Goal: Task Accomplishment & Management: Manage account settings

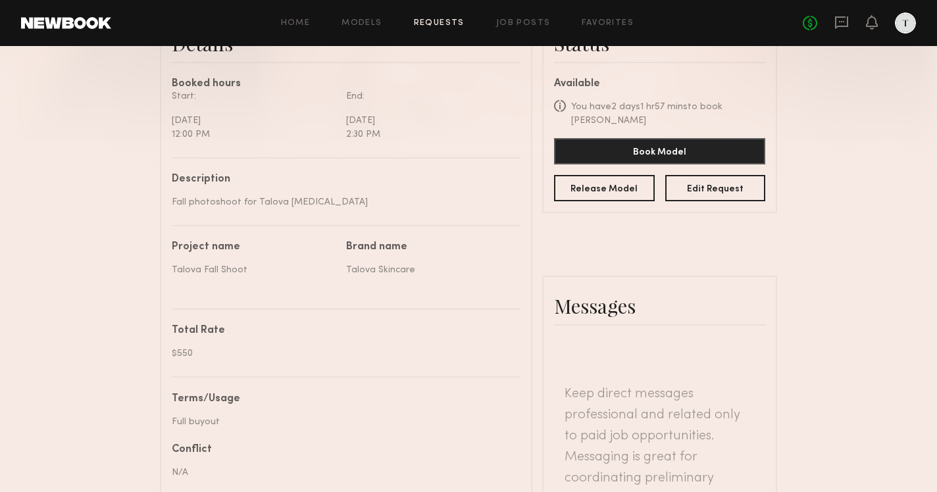
scroll to position [368, 0]
click at [624, 138] on button "Book Model" at bounding box center [659, 150] width 211 height 26
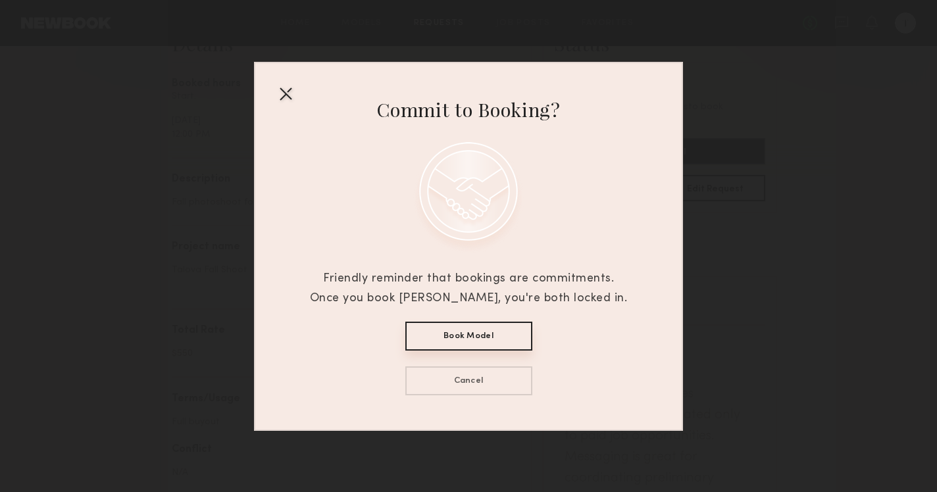
click at [501, 332] on button "Book Model" at bounding box center [468, 336] width 127 height 29
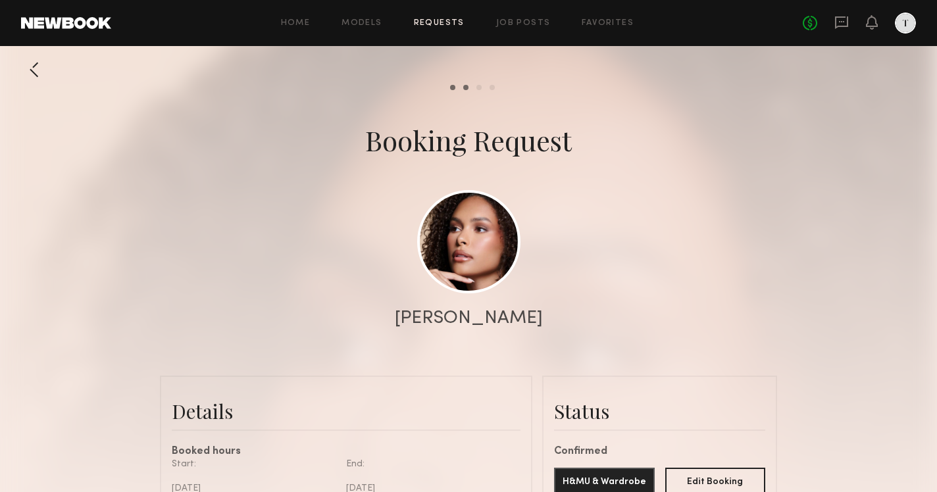
scroll to position [0, 0]
click at [370, 24] on link "Models" at bounding box center [361, 23] width 40 height 9
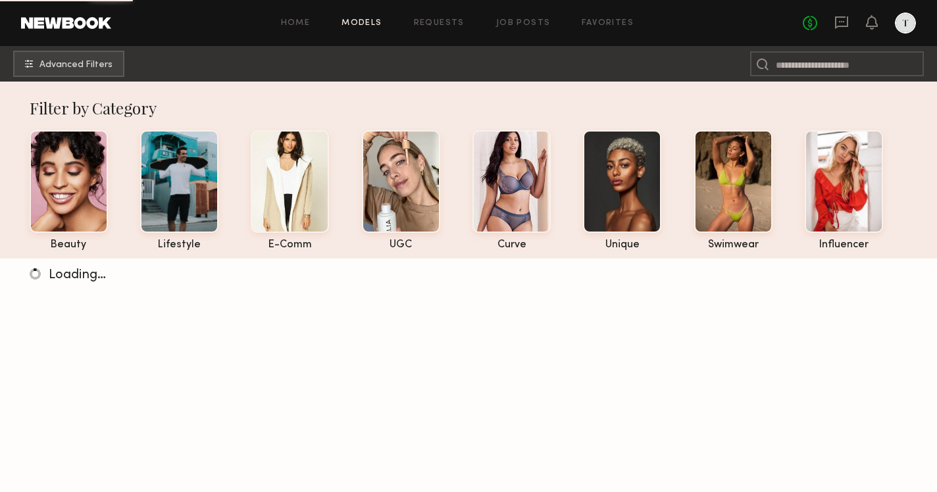
click at [431, 18] on div "Home Models Requests Job Posts Favorites Sign Out No fees up to $5,000" at bounding box center [513, 22] width 804 height 21
click at [432, 22] on link "Requests" at bounding box center [439, 23] width 51 height 9
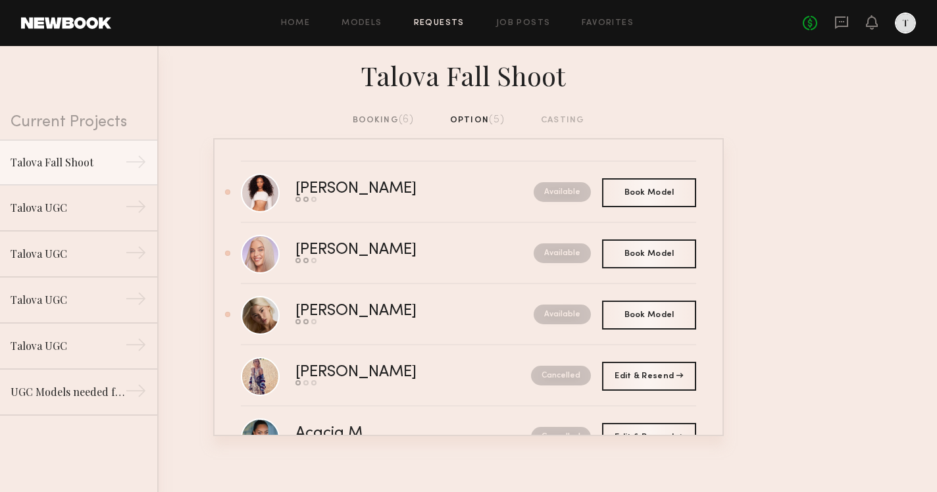
click at [401, 126] on div "booking (6)" at bounding box center [384, 120] width 62 height 14
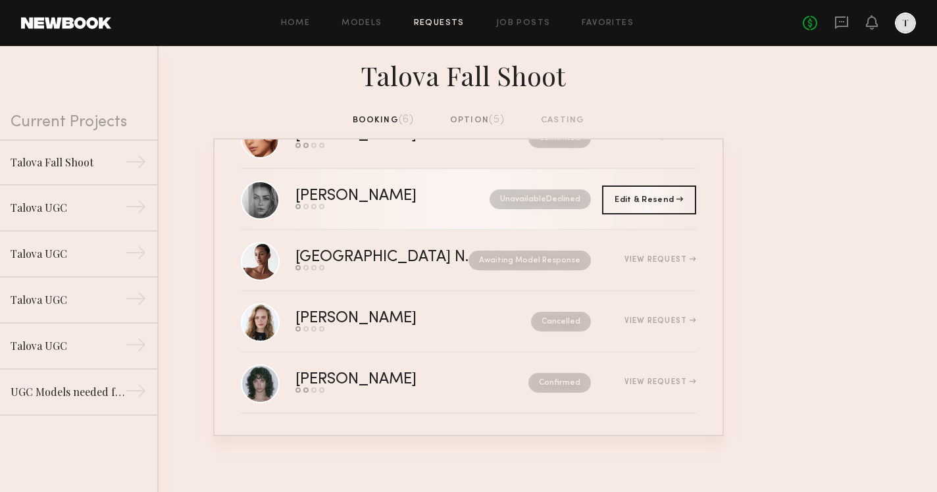
scroll to position [115, 0]
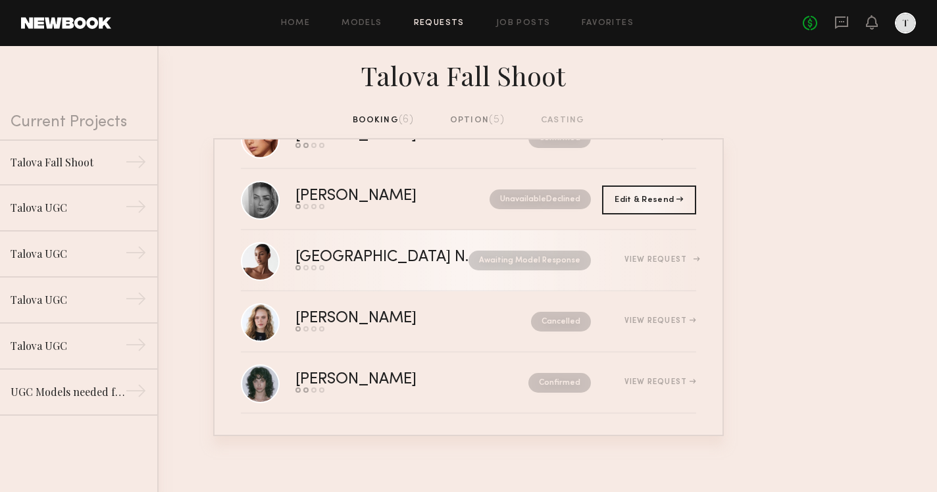
click at [640, 262] on div "View Request" at bounding box center [660, 260] width 72 height 8
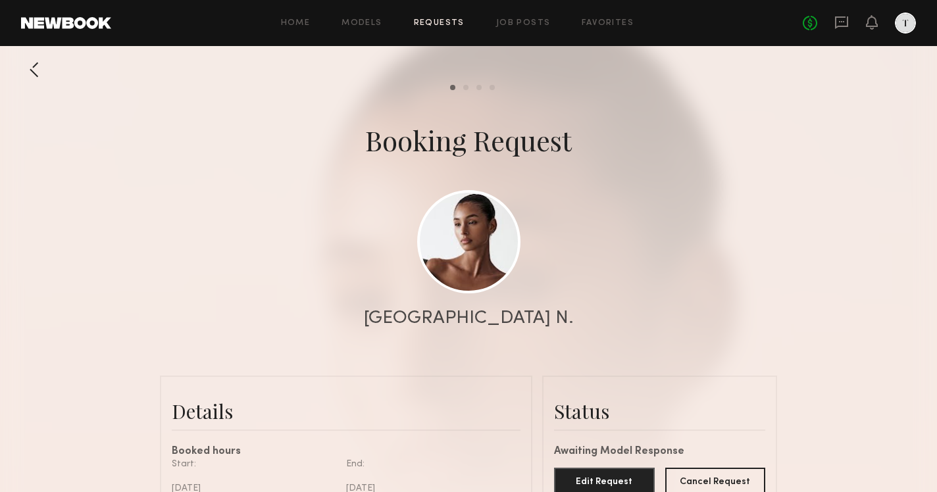
scroll to position [55, 0]
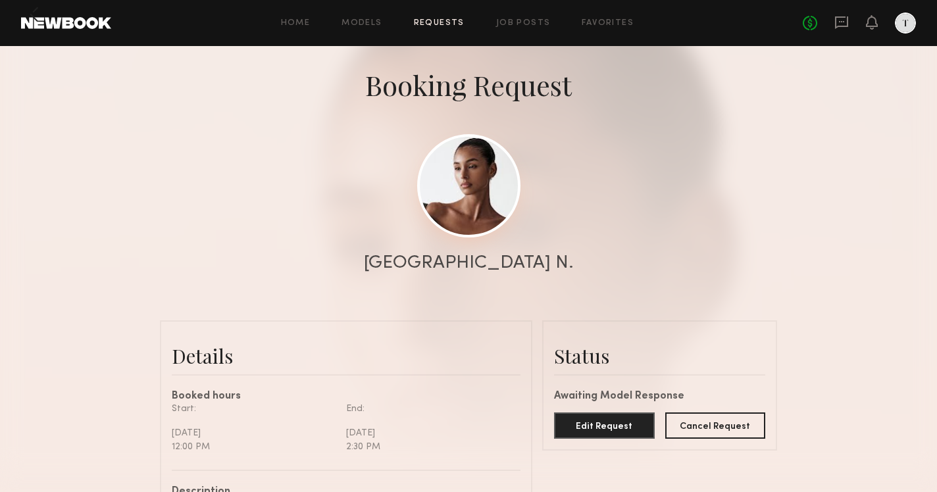
click at [497, 200] on link at bounding box center [468, 185] width 103 height 103
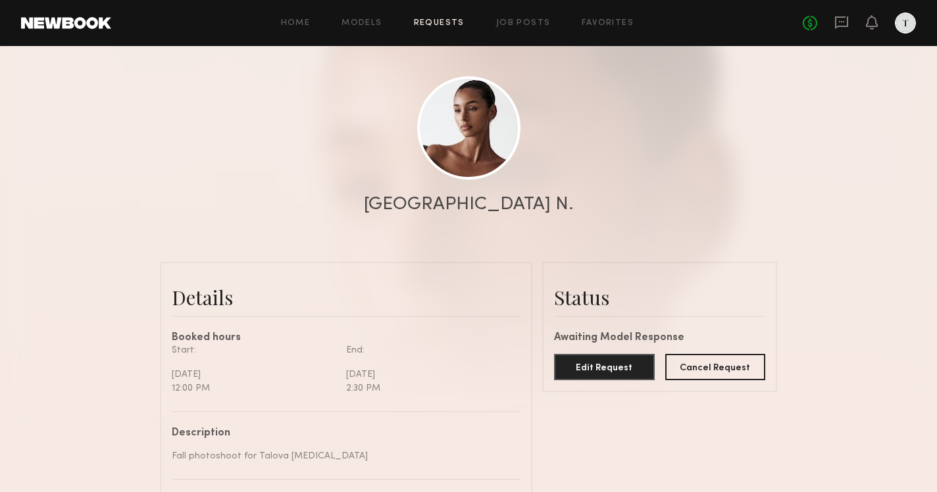
scroll to position [126, 0]
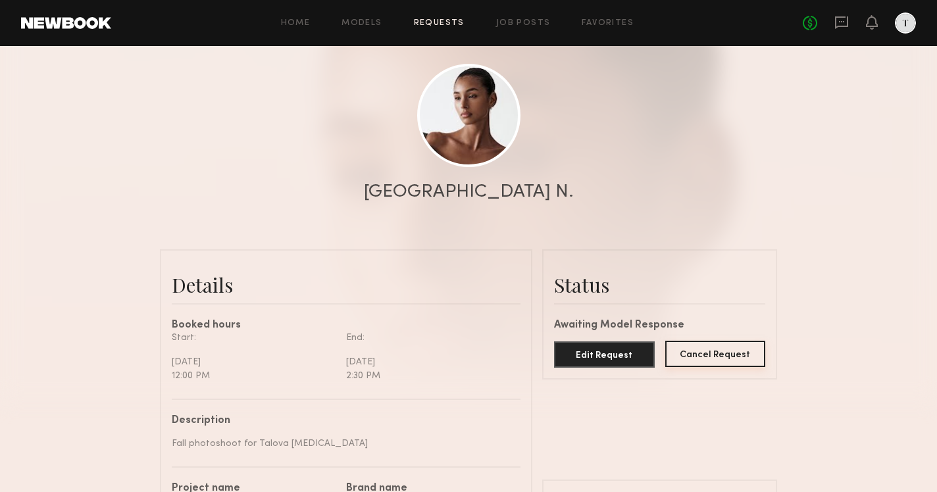
click at [686, 358] on button "Cancel Request" at bounding box center [715, 354] width 101 height 26
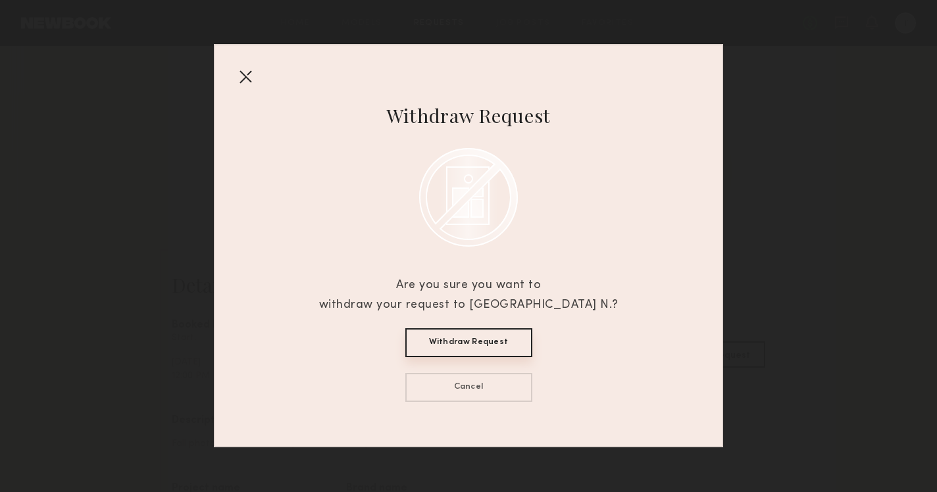
click at [488, 340] on button "Withdraw Request" at bounding box center [468, 342] width 127 height 29
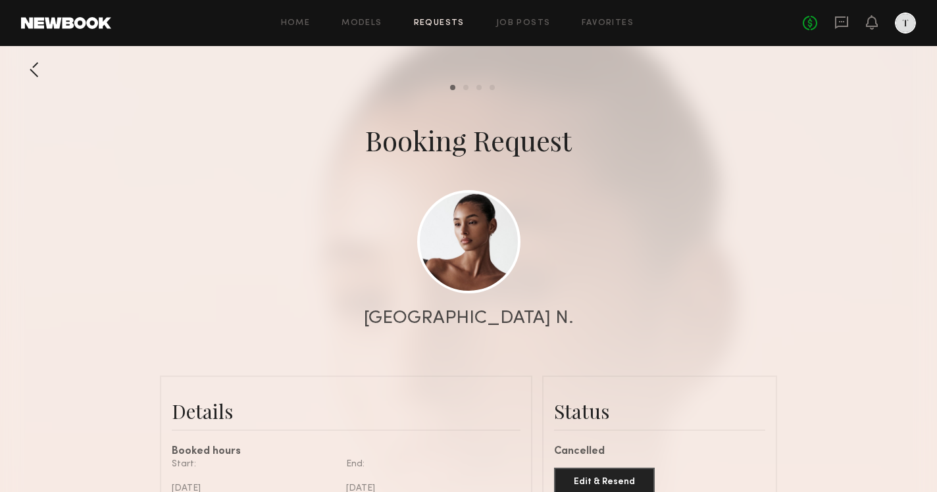
scroll to position [0, 0]
click at [455, 20] on link "Requests" at bounding box center [439, 23] width 51 height 9
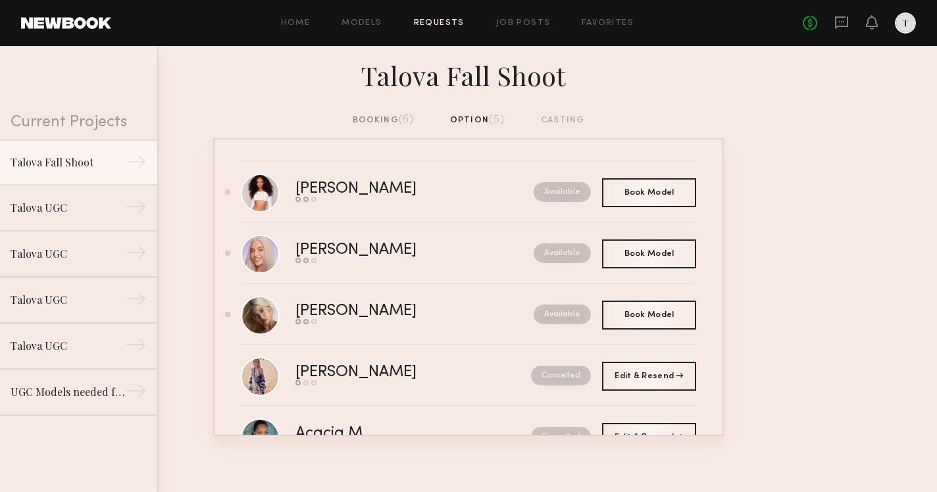
click at [385, 128] on div "booking (6) option (5) casting" at bounding box center [468, 125] width 937 height 25
click at [385, 119] on div "booking (6)" at bounding box center [384, 120] width 62 height 14
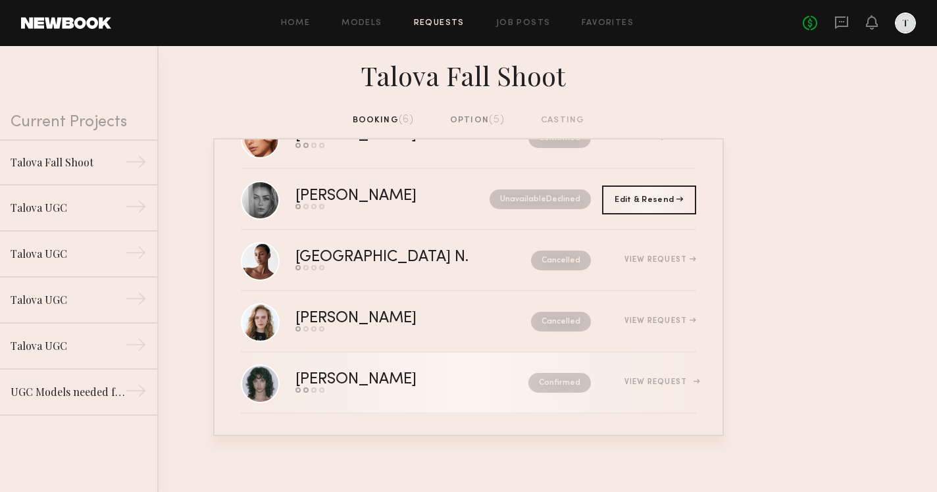
scroll to position [115, 0]
click at [668, 389] on div "Jessie M. Send request Model response Review hours worked Pay model Confirmed V…" at bounding box center [495, 382] width 401 height 20
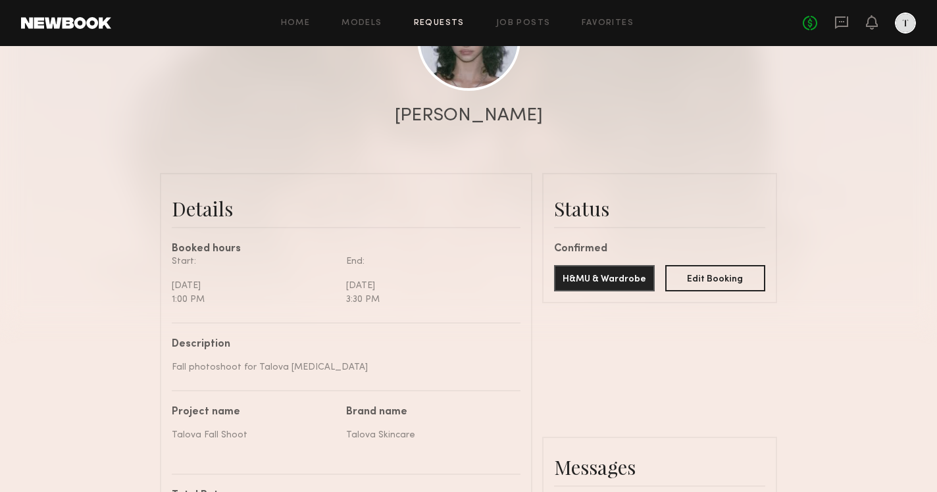
scroll to position [209, 0]
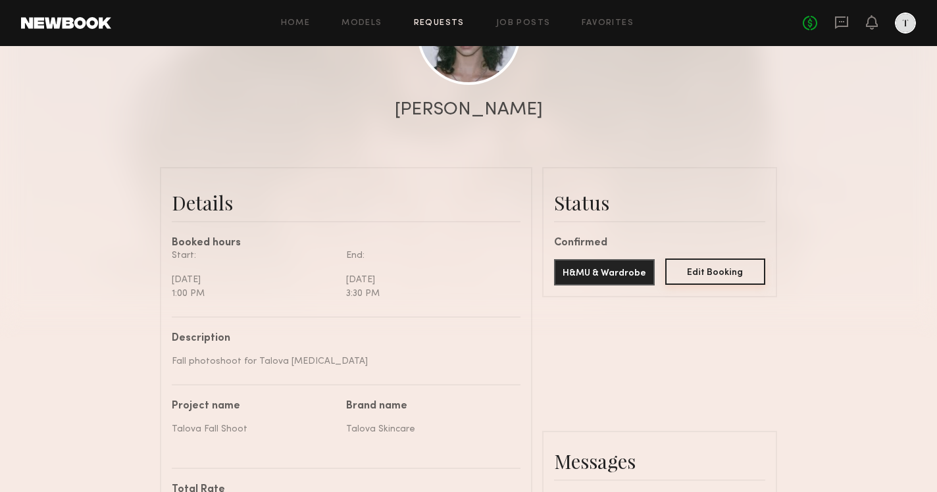
click at [693, 276] on button "Edit Booking" at bounding box center [715, 271] width 101 height 26
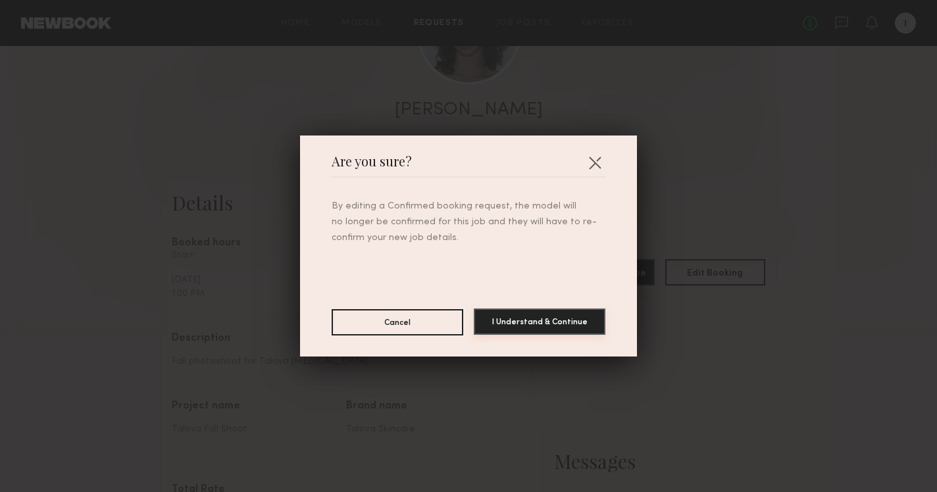
click at [547, 324] on button "I Understand & Continue" at bounding box center [540, 321] width 132 height 26
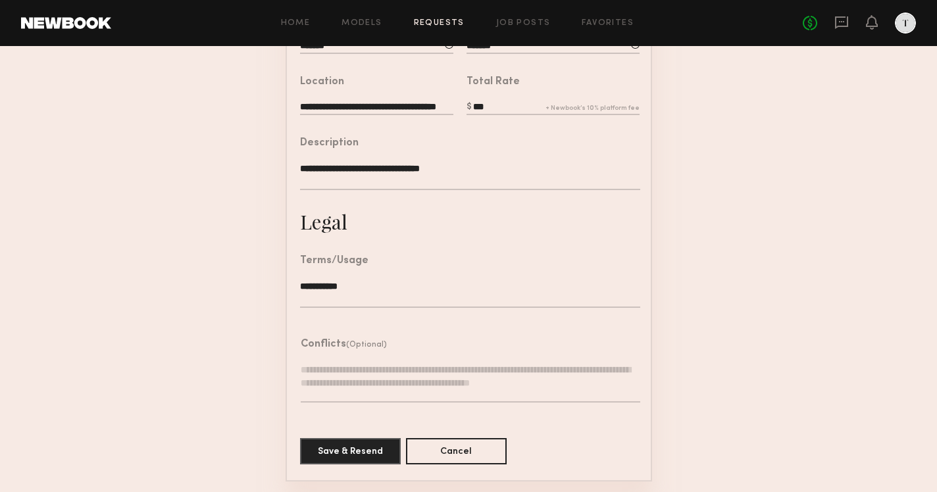
scroll to position [353, 0]
click at [474, 455] on button "Cancel" at bounding box center [456, 451] width 101 height 26
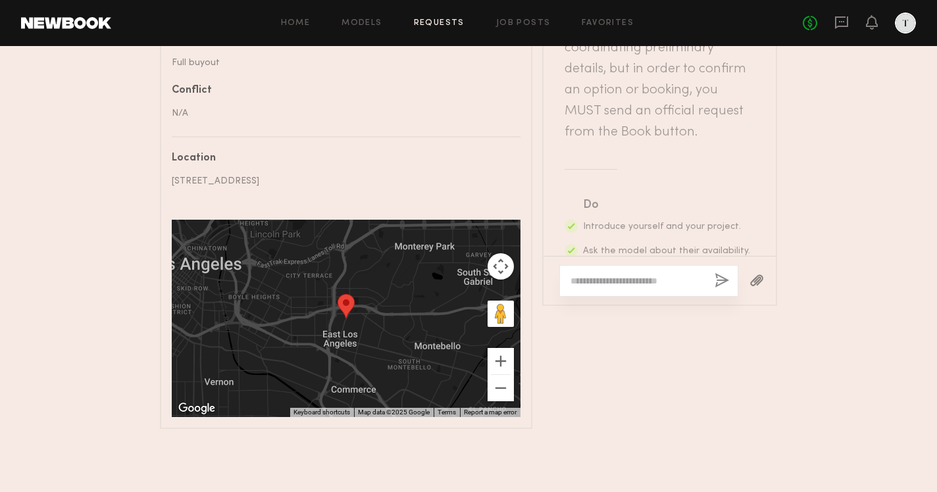
scroll to position [794, 0]
click at [594, 274] on textarea at bounding box center [637, 280] width 134 height 13
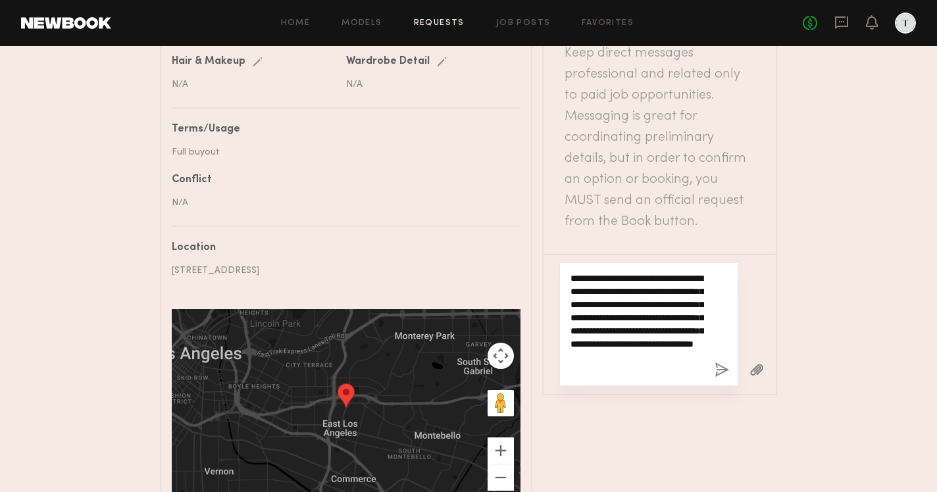
scroll to position [11, 0]
type textarea "**********"
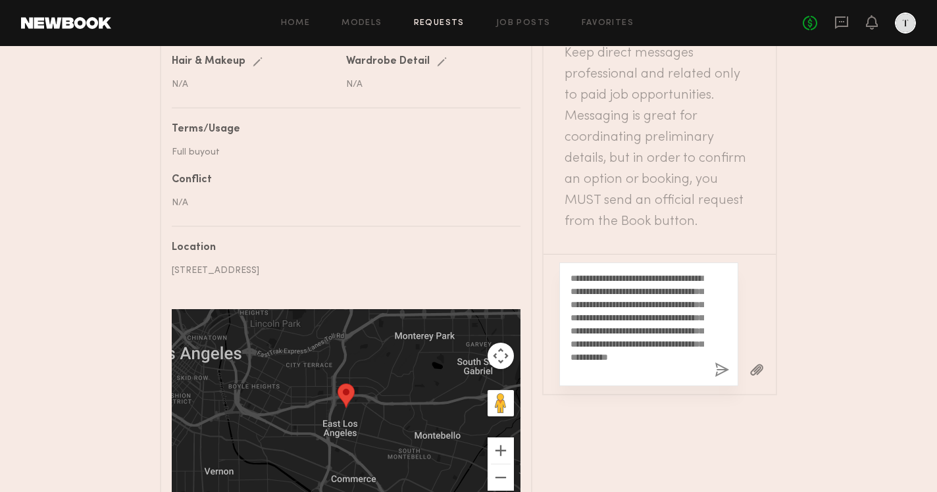
click at [714, 262] on div "**********" at bounding box center [648, 324] width 179 height 124
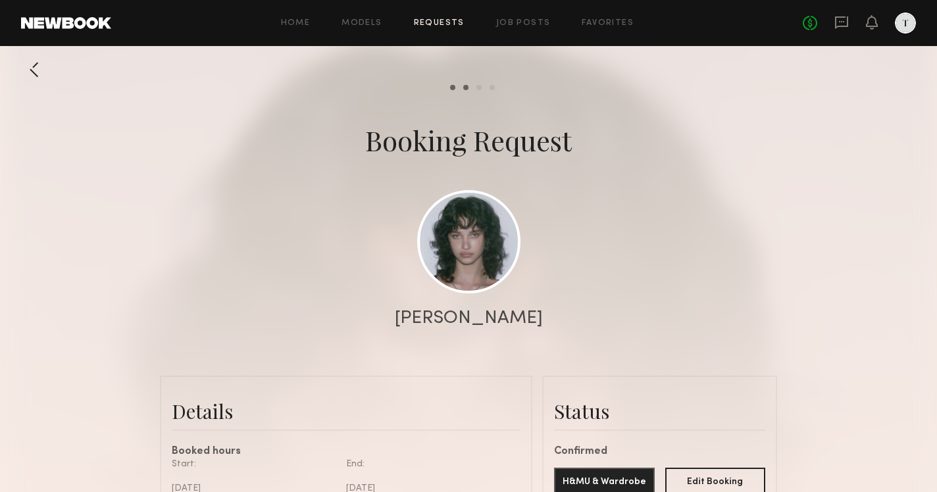
scroll to position [0, 0]
click at [848, 28] on icon at bounding box center [841, 22] width 14 height 14
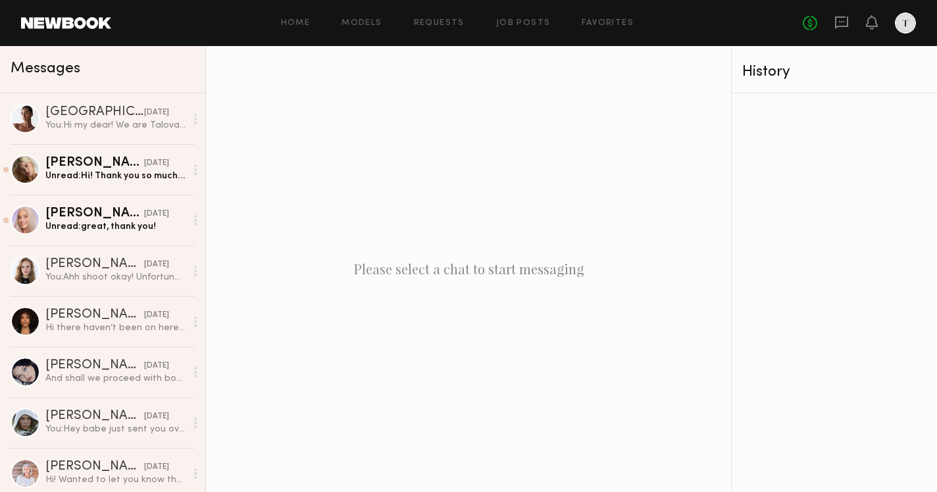
click at [437, 16] on div "Home Models Requests Job Posts Favorites Sign Out No fees up to $5,000" at bounding box center [513, 22] width 804 height 21
click at [437, 26] on link "Requests" at bounding box center [439, 23] width 51 height 9
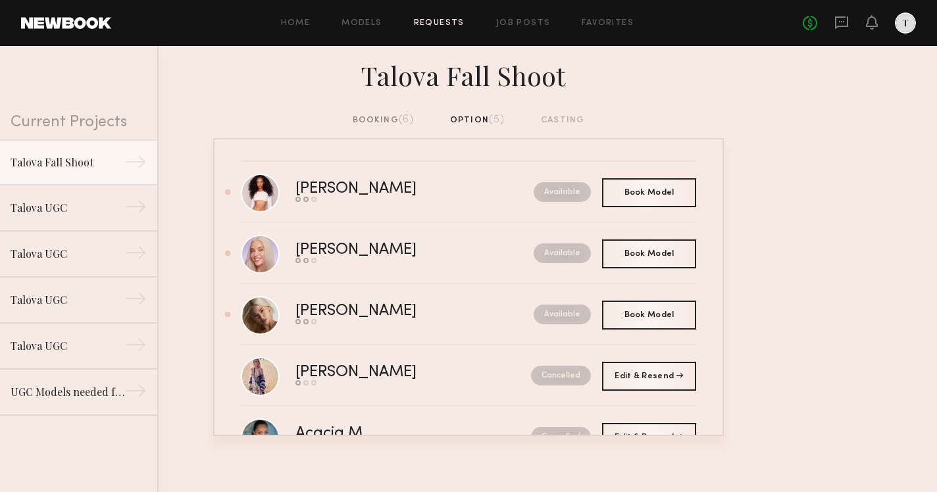
click at [391, 124] on div "booking (6)" at bounding box center [384, 120] width 62 height 14
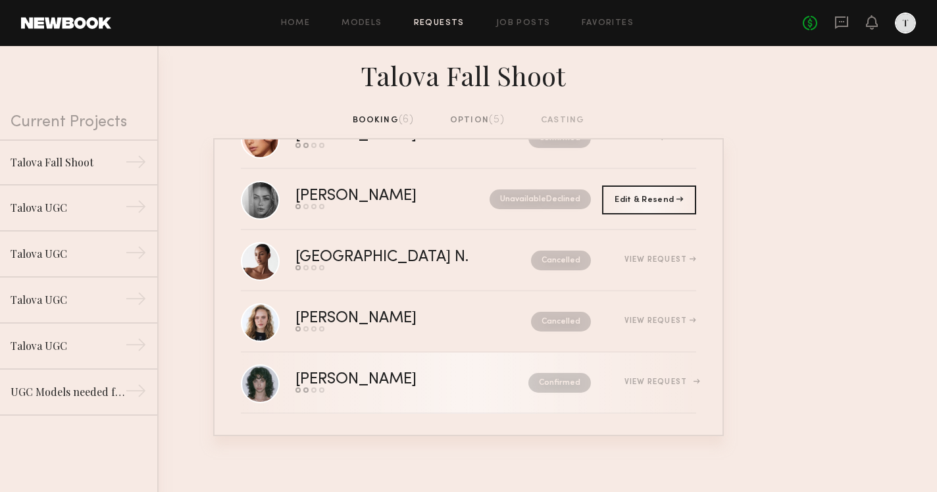
scroll to position [115, 0]
click at [641, 379] on div "View Request" at bounding box center [660, 382] width 72 height 8
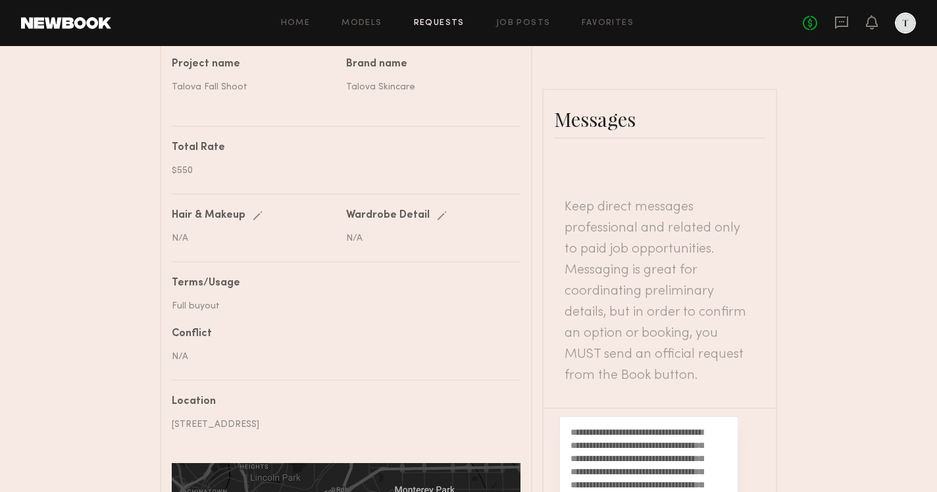
scroll to position [562, 0]
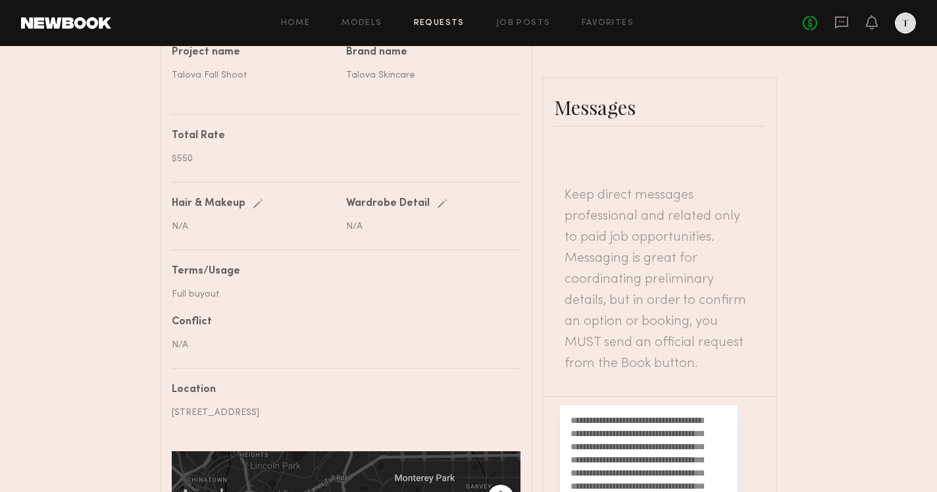
click at [710, 405] on div "**********" at bounding box center [648, 467] width 179 height 124
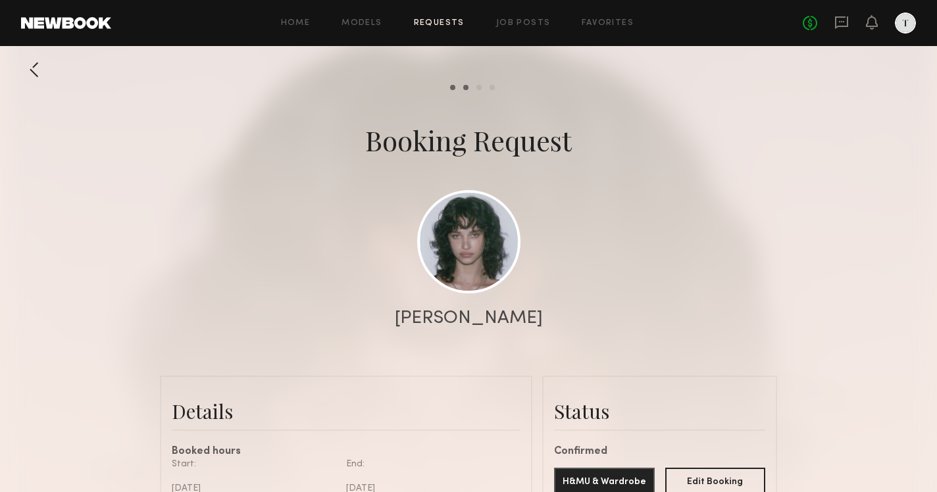
scroll to position [0, 0]
click at [291, 24] on link "Home" at bounding box center [296, 23] width 30 height 9
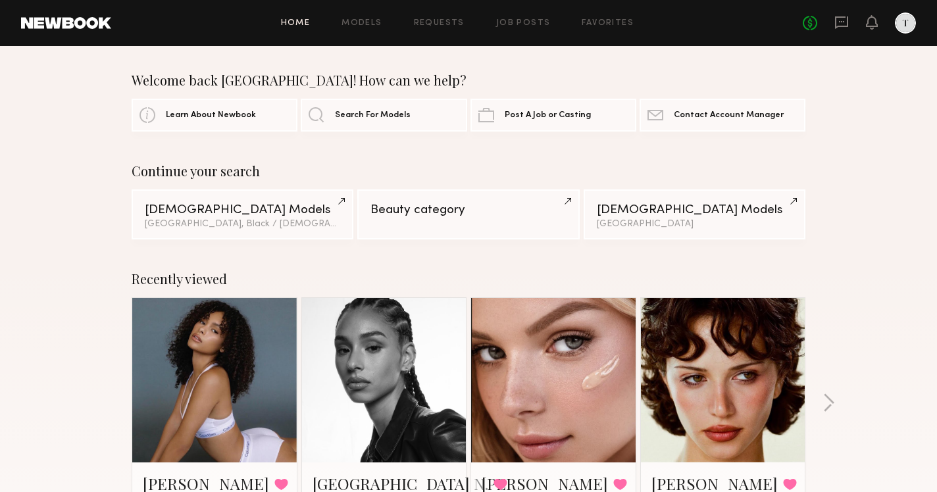
click at [431, 16] on div "Home Models Requests Job Posts Favorites Sign Out No fees up to $5,000" at bounding box center [513, 22] width 804 height 21
click at [431, 20] on link "Requests" at bounding box center [439, 23] width 51 height 9
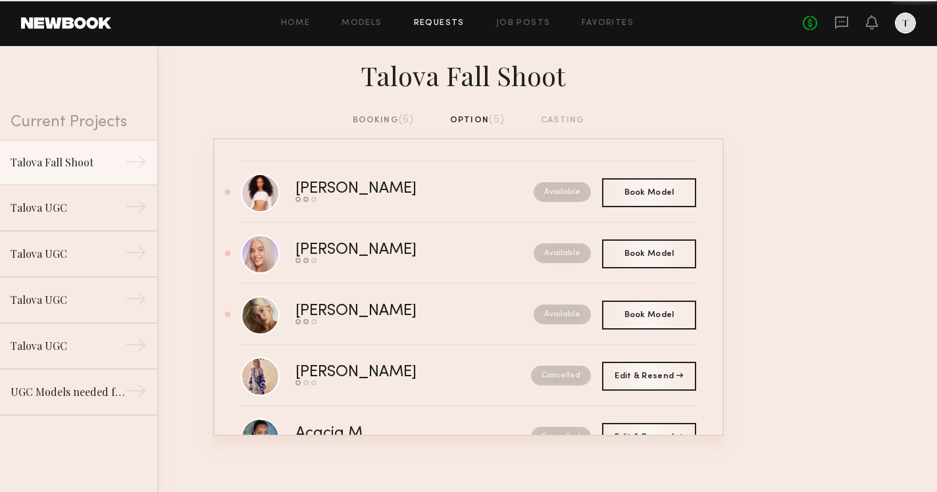
click at [404, 120] on span "(6)" at bounding box center [407, 119] width 16 height 11
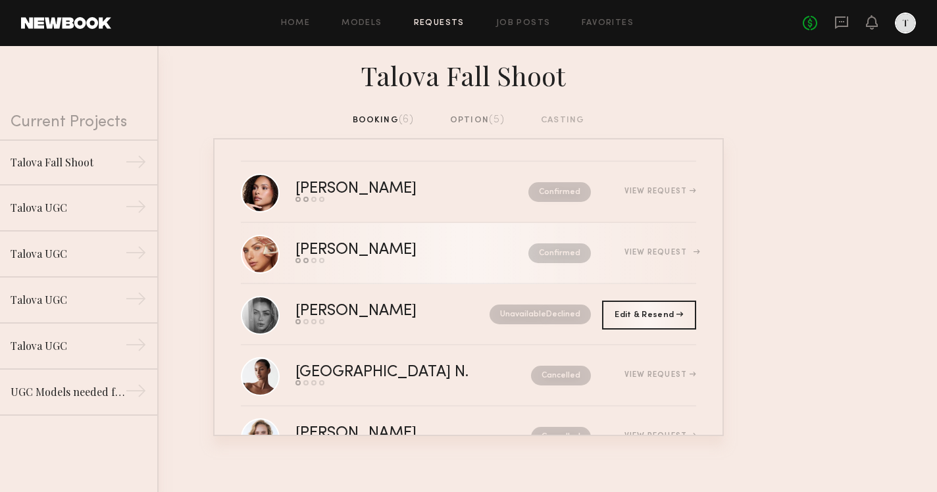
click at [662, 250] on div "View Request" at bounding box center [660, 253] width 72 height 8
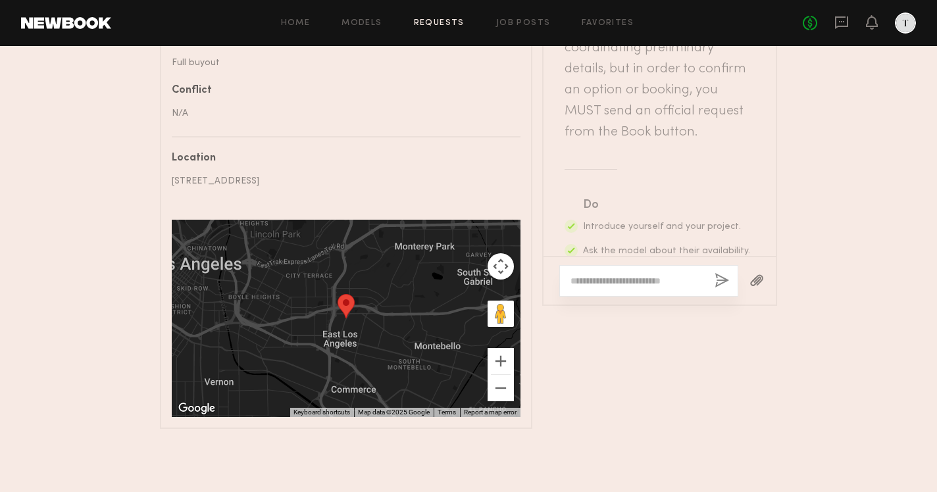
scroll to position [794, 0]
click at [668, 274] on textarea at bounding box center [637, 280] width 134 height 13
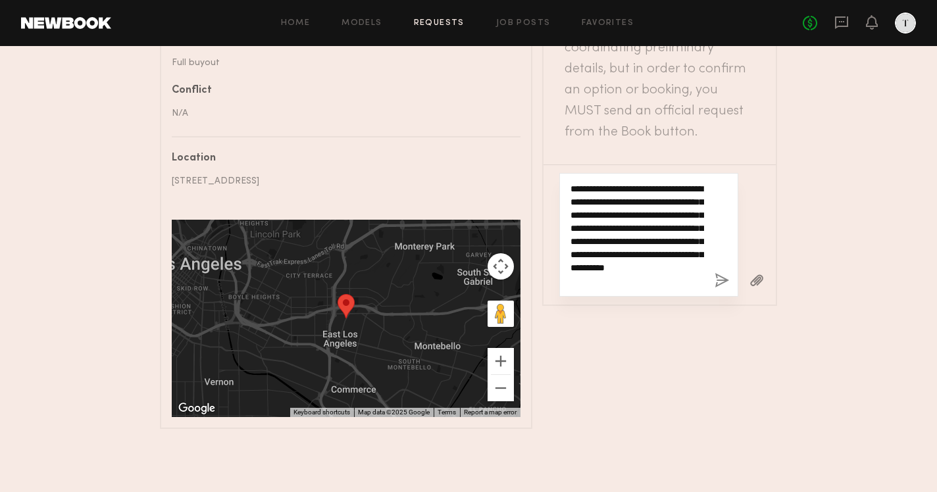
scroll to position [11, 0]
type textarea "**********"
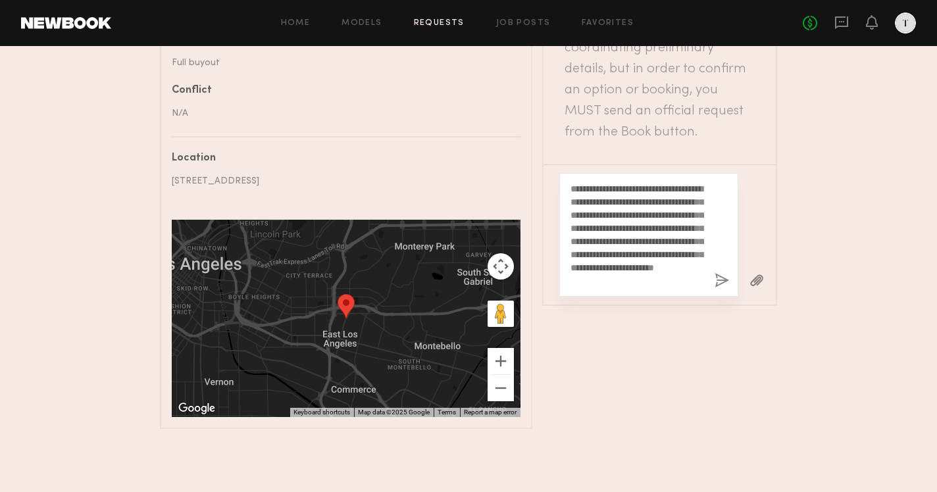
click at [728, 273] on button "button" at bounding box center [721, 281] width 14 height 16
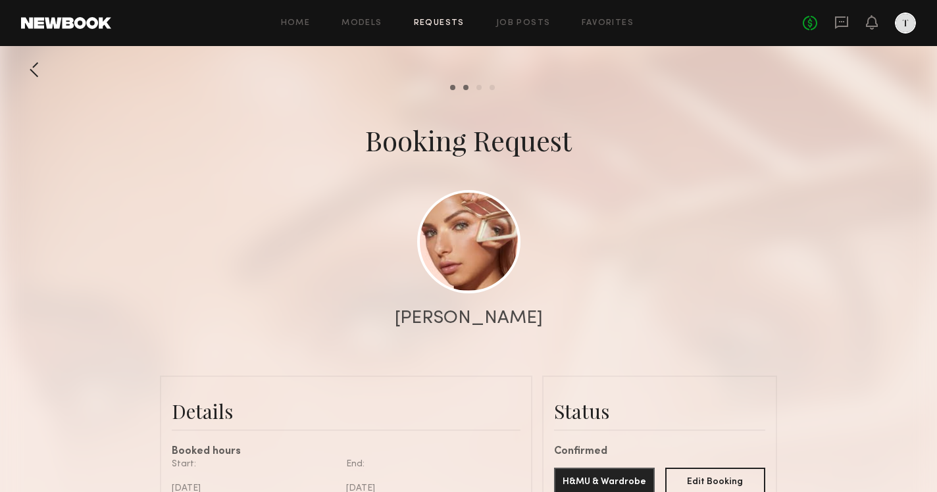
scroll to position [565, 0]
click at [437, 17] on div "Home Models Requests Job Posts Favorites Sign Out No fees up to $5,000" at bounding box center [513, 22] width 804 height 21
click at [437, 20] on link "Requests" at bounding box center [439, 23] width 51 height 9
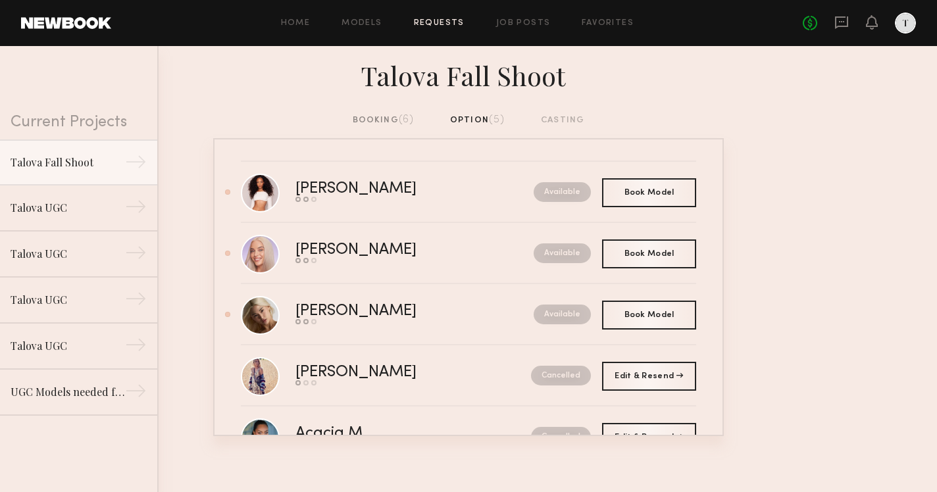
click at [376, 118] on div "booking (6)" at bounding box center [384, 120] width 62 height 14
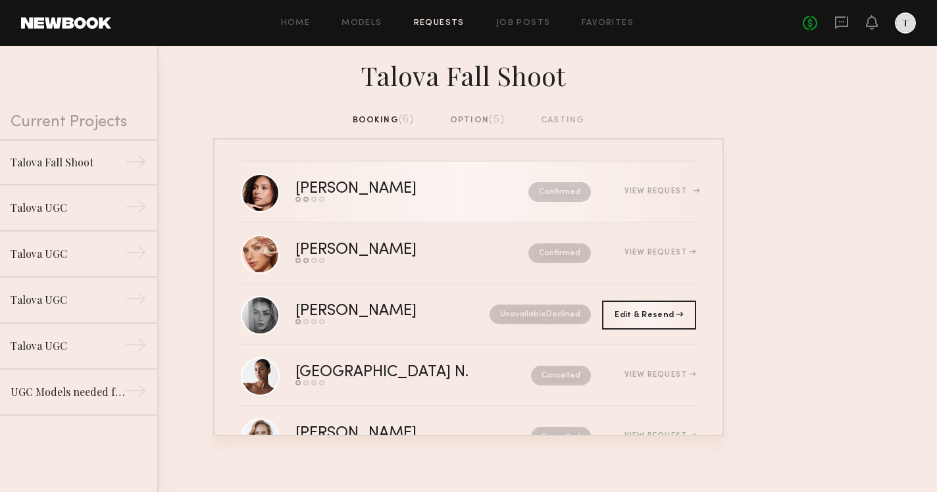
click at [648, 194] on div "View Request" at bounding box center [660, 191] width 72 height 8
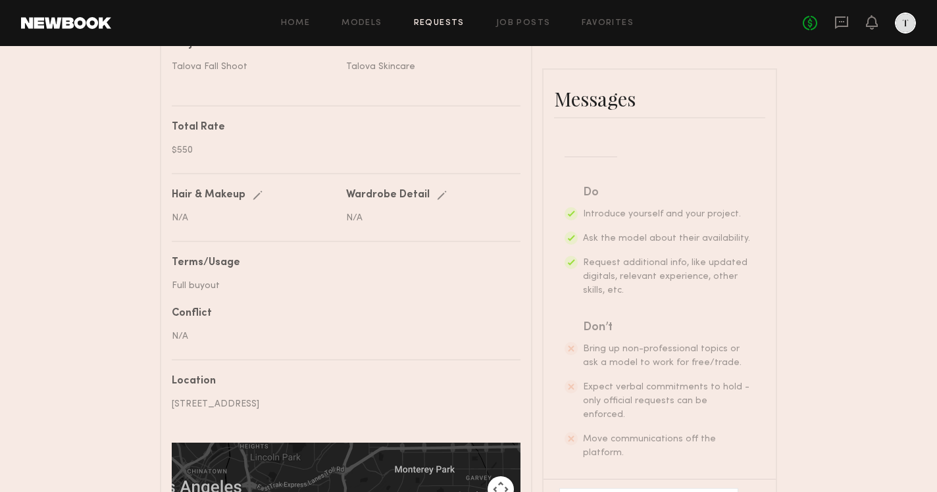
scroll to position [585, 0]
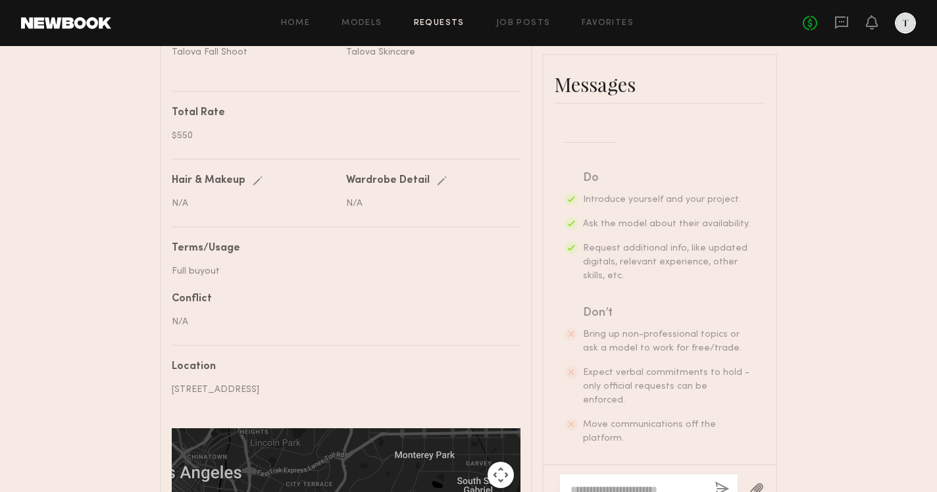
click at [662, 483] on textarea at bounding box center [637, 489] width 134 height 13
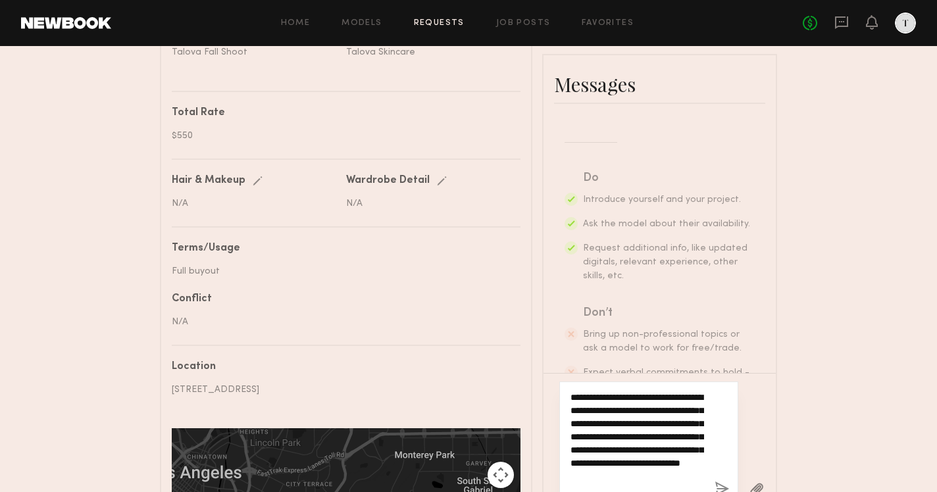
scroll to position [11, 0]
type textarea "**********"
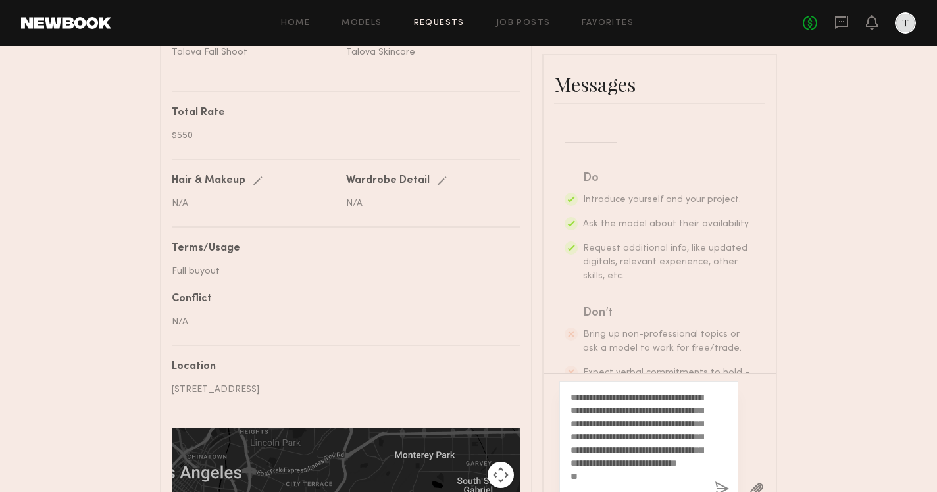
click at [719, 481] on button "button" at bounding box center [721, 489] width 14 height 16
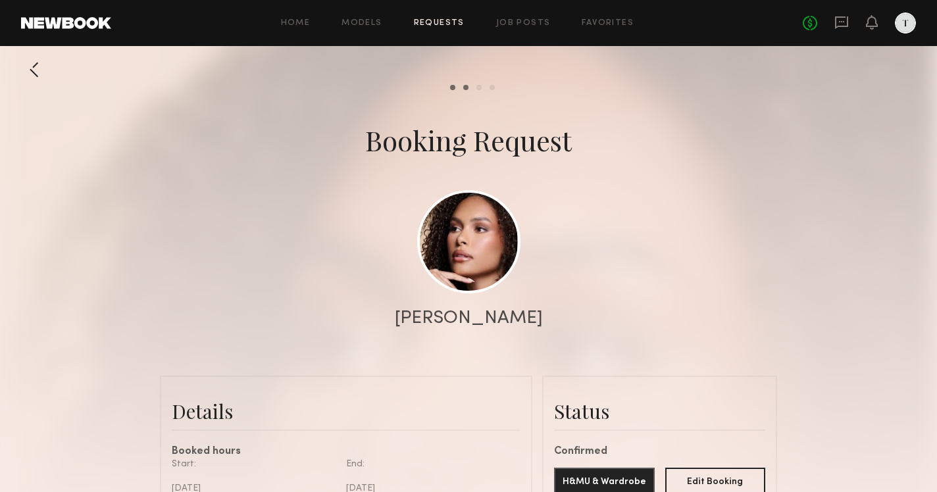
scroll to position [0, 0]
click at [301, 25] on link "Home" at bounding box center [296, 23] width 30 height 9
